Goal: Information Seeking & Learning: Stay updated

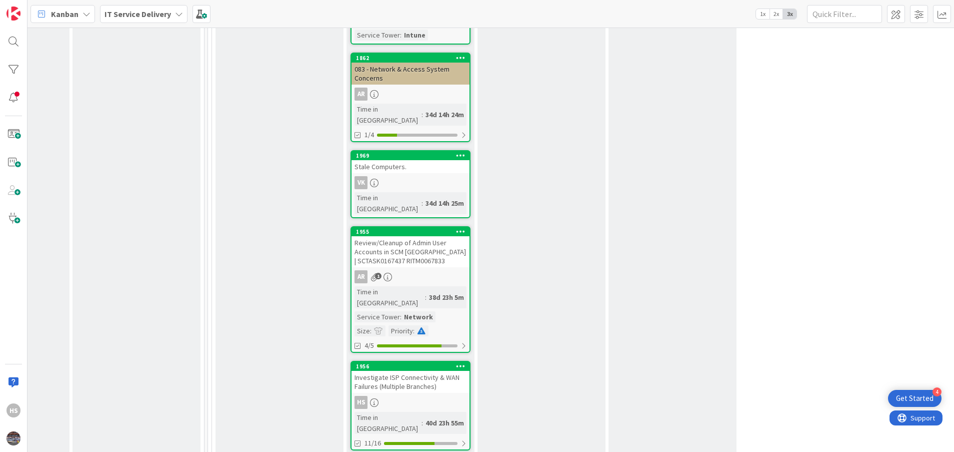
scroll to position [1275, 487]
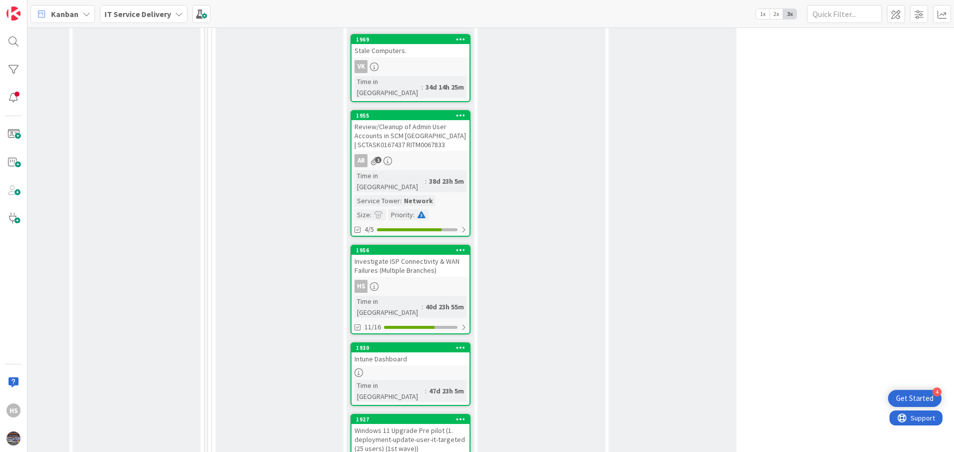
click at [437, 255] on div "Investigate ISP Connectivity & WAN Failures (Multiple Branches)" at bounding box center [411, 266] width 118 height 22
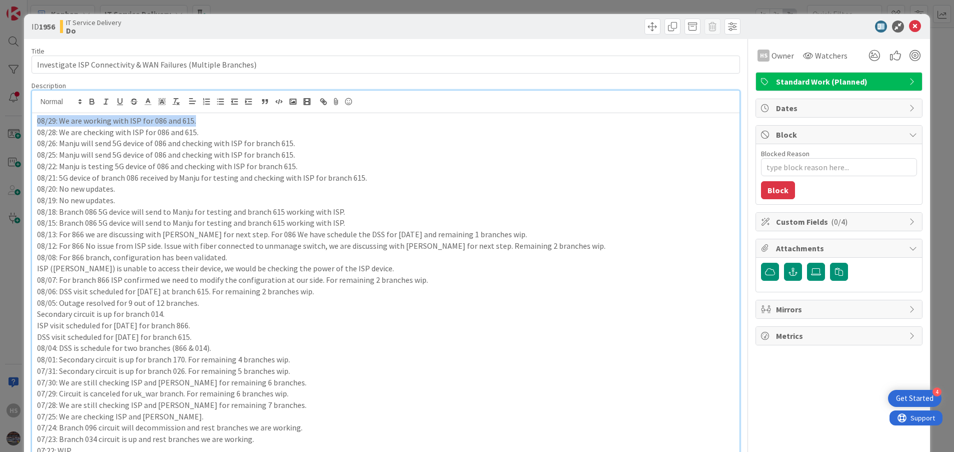
drag, startPoint x: 197, startPoint y: 99, endPoint x: 31, endPoint y: 113, distance: 166.7
click at [32, 113] on div "08/29: We are working with ISP for 086 and 615. 08/28: We are checking with ISP…" at bounding box center [386, 420] width 709 height 661
copy p "08/29: We are working with ISP for 086 and 615."
click at [35, 121] on div "08/29: We are working with ISP for 086 and 615. 08/28: We are checking with ISP…" at bounding box center [386, 431] width 708 height 637
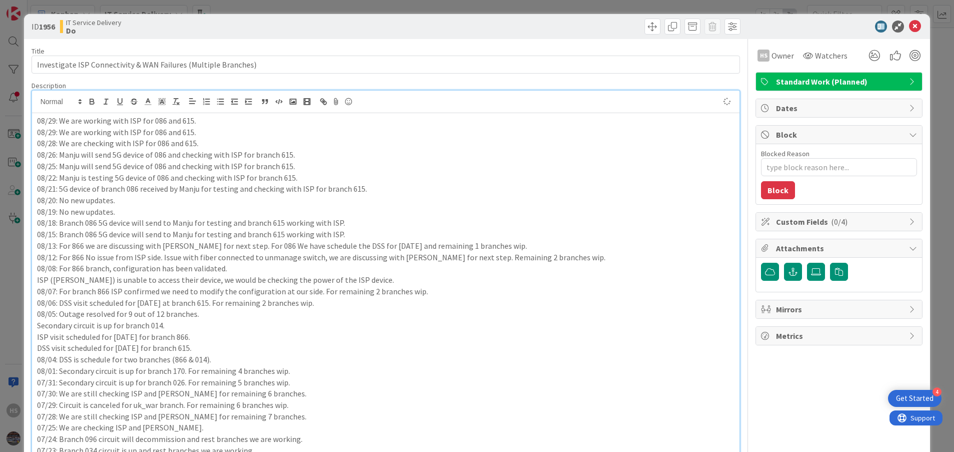
type textarea "x"
drag, startPoint x: 48, startPoint y: 119, endPoint x: 56, endPoint y: 119, distance: 7.5
click at [56, 119] on p "08/29: We are working with ISP for 086 and 615." at bounding box center [386, 121] width 698 height 12
click at [113, 135] on p "08/29: We are working with ISP for 086 and 615." at bounding box center [386, 133] width 698 height 12
click at [909, 25] on icon at bounding box center [915, 27] width 12 height 12
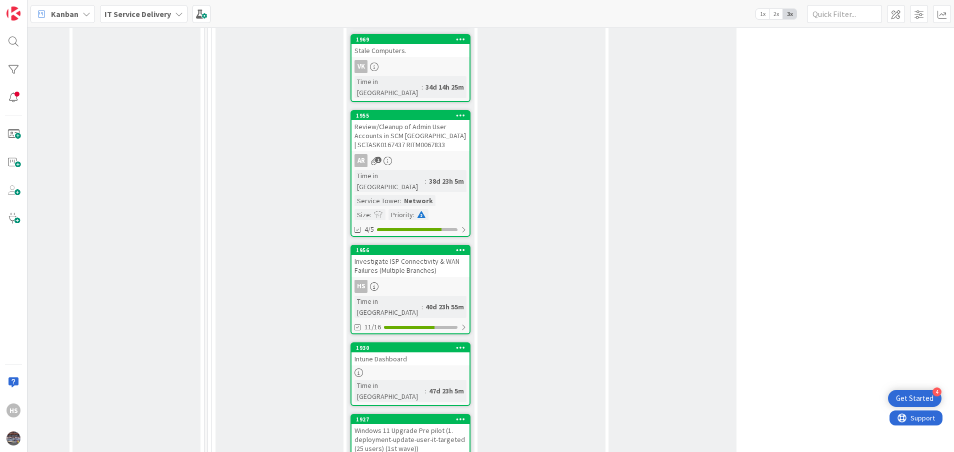
click at [402, 255] on div "Investigate ISP Connectivity & WAN Failures (Multiple Branches)" at bounding box center [411, 266] width 118 height 22
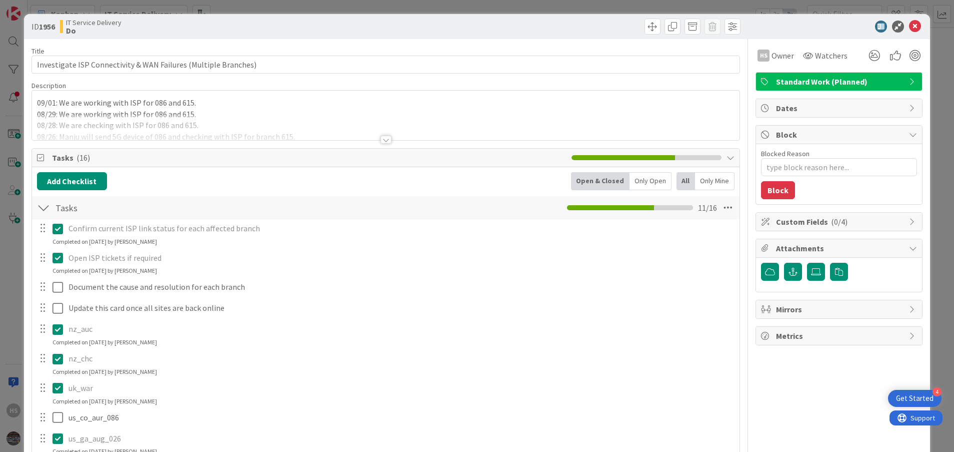
type textarea "x"
click at [909, 31] on icon at bounding box center [915, 27] width 12 height 12
